Goal: Book appointment/travel/reservation

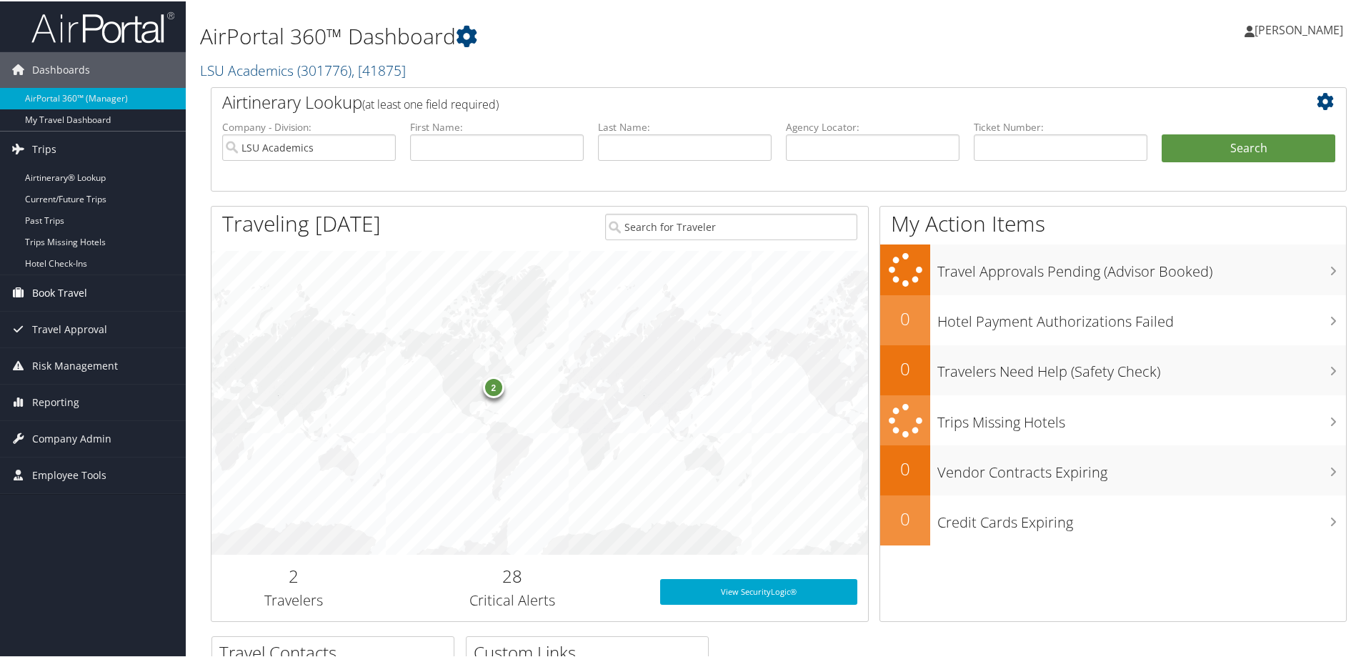
click at [43, 301] on span "Book Travel" at bounding box center [59, 292] width 55 height 36
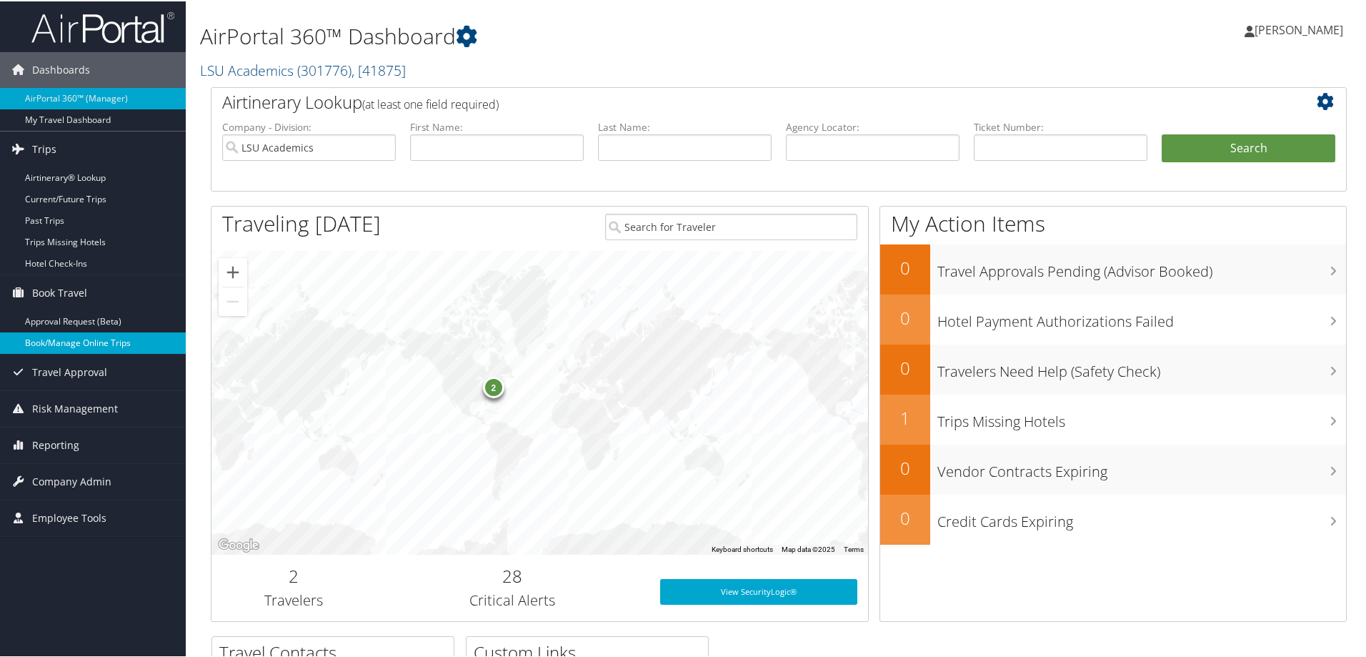
click at [84, 352] on link "Book/Manage Online Trips" at bounding box center [93, 341] width 186 height 21
